Goal: Task Accomplishment & Management: Manage account settings

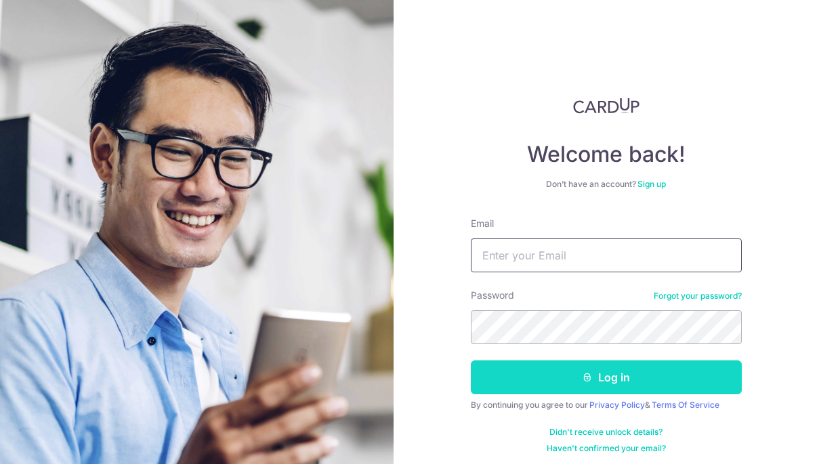
type input "[EMAIL_ADDRESS][DOMAIN_NAME]"
click at [607, 370] on button "Log in" at bounding box center [606, 377] width 271 height 34
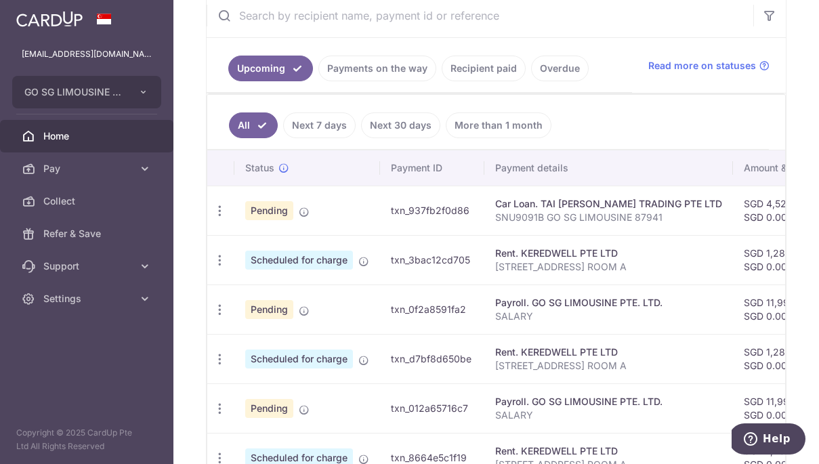
click at [382, 72] on link "Payments on the way" at bounding box center [377, 69] width 118 height 26
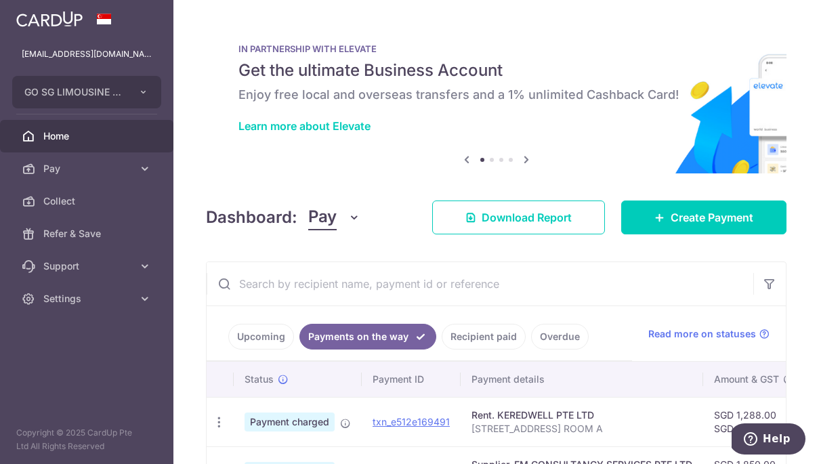
click at [272, 330] on link "Upcoming" at bounding box center [261, 337] width 66 height 26
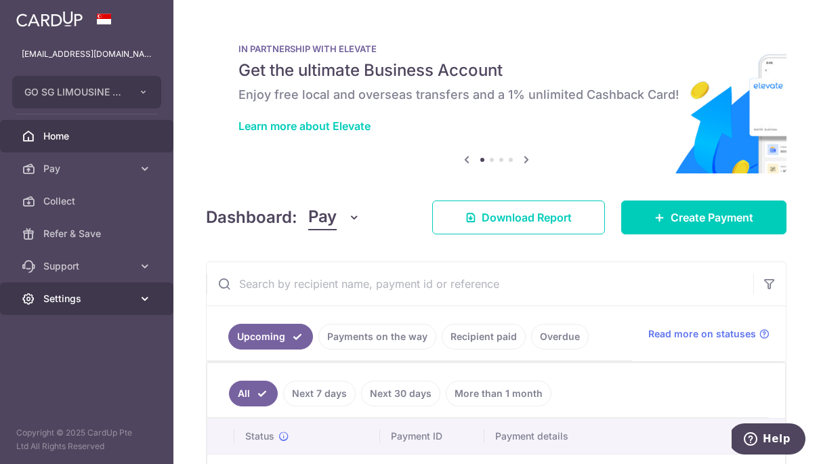
click at [135, 300] on link "Settings" at bounding box center [86, 298] width 173 height 33
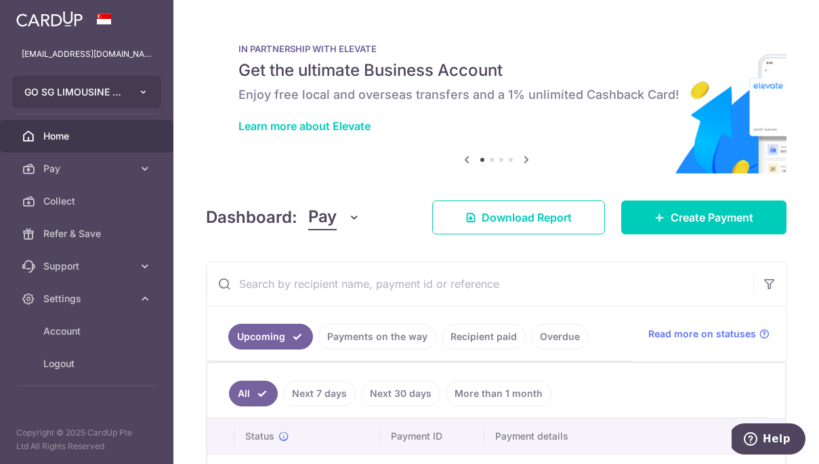
click at [147, 93] on icon "button" at bounding box center [143, 92] width 11 height 11
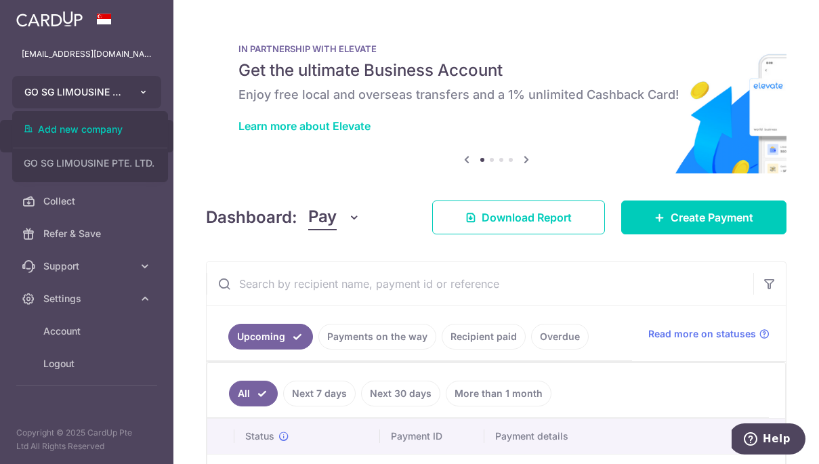
click at [147, 93] on icon "button" at bounding box center [143, 92] width 11 height 11
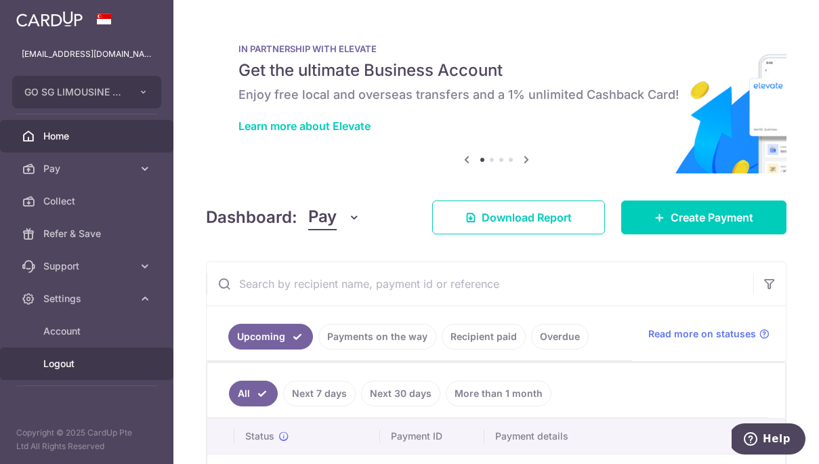
click at [79, 362] on span "Logout" at bounding box center [87, 364] width 89 height 14
